Goal: Navigation & Orientation: Find specific page/section

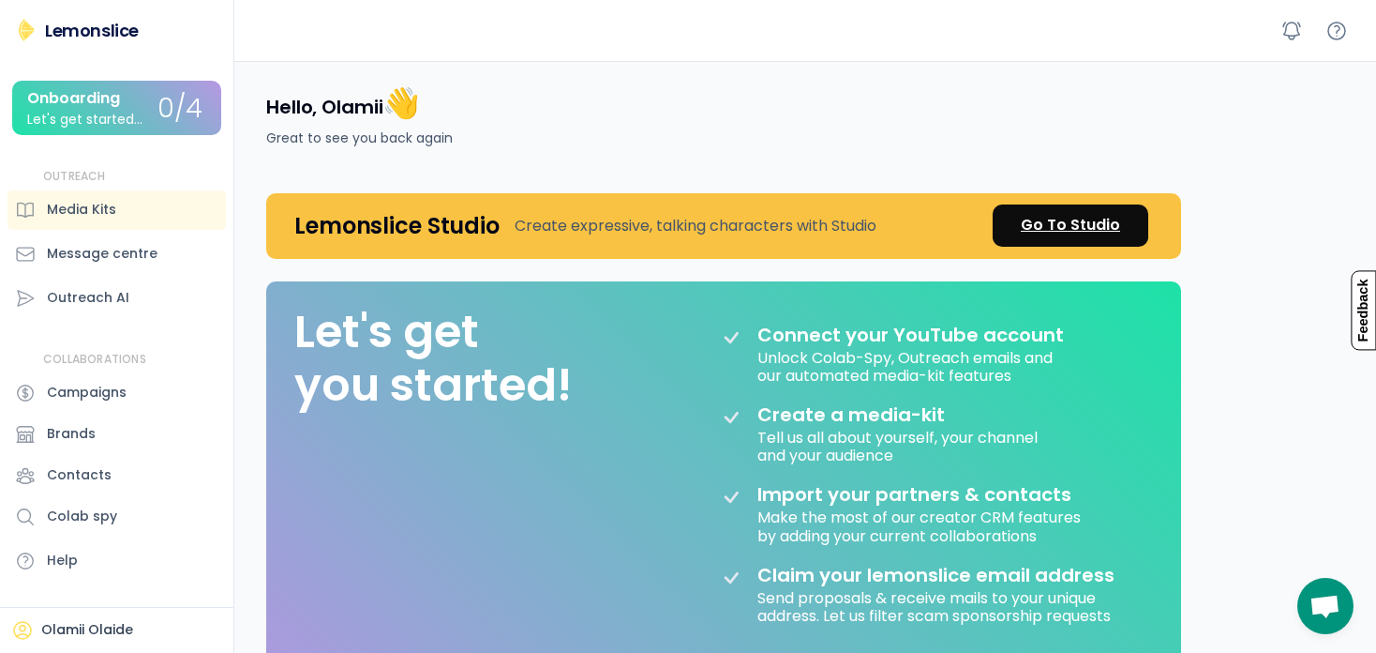
click at [1112, 234] on div "Go To Studio" at bounding box center [1070, 225] width 99 height 23
click at [226, 158] on div "Lemonslice Onboarding Let's get started... 0/4 OUTREACH Media Kits Message cent…" at bounding box center [116, 301] width 233 height 564
click at [1059, 220] on div "Go To Studio" at bounding box center [1070, 225] width 99 height 23
